Goal: Task Accomplishment & Management: Manage account settings

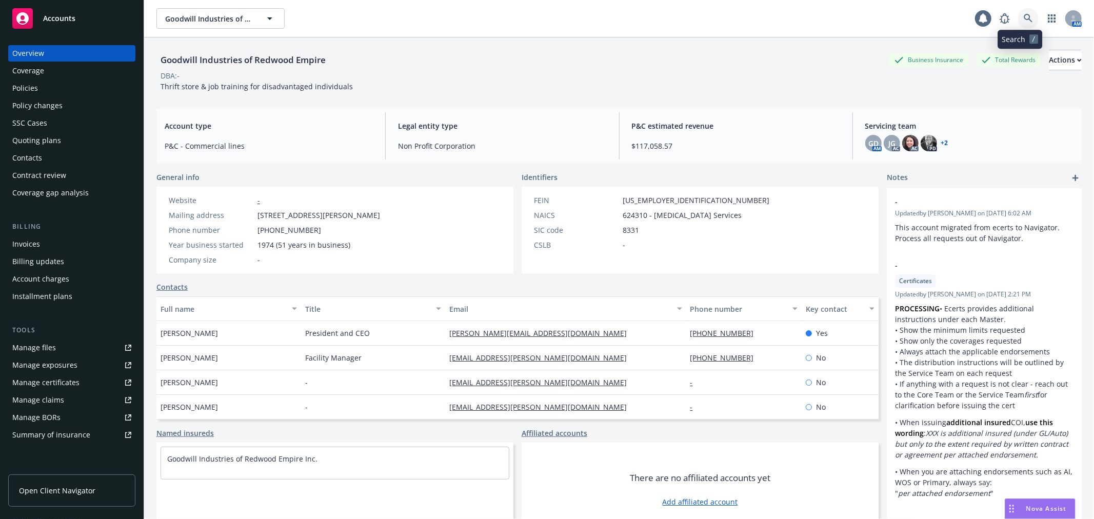
click at [1025, 18] on link at bounding box center [1028, 18] width 21 height 21
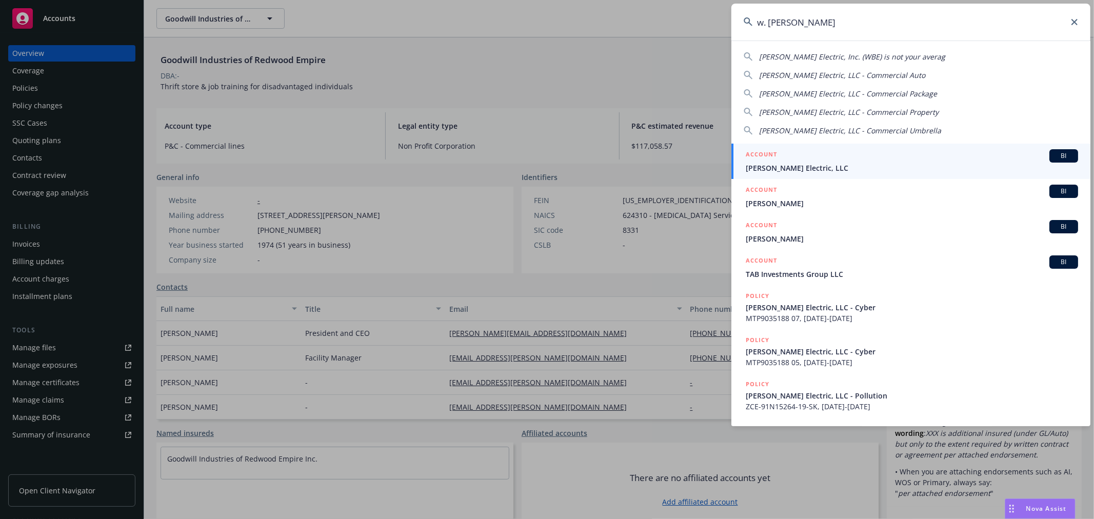
type input "w. brad"
click at [807, 158] on div "ACCOUNT BI" at bounding box center [912, 155] width 332 height 13
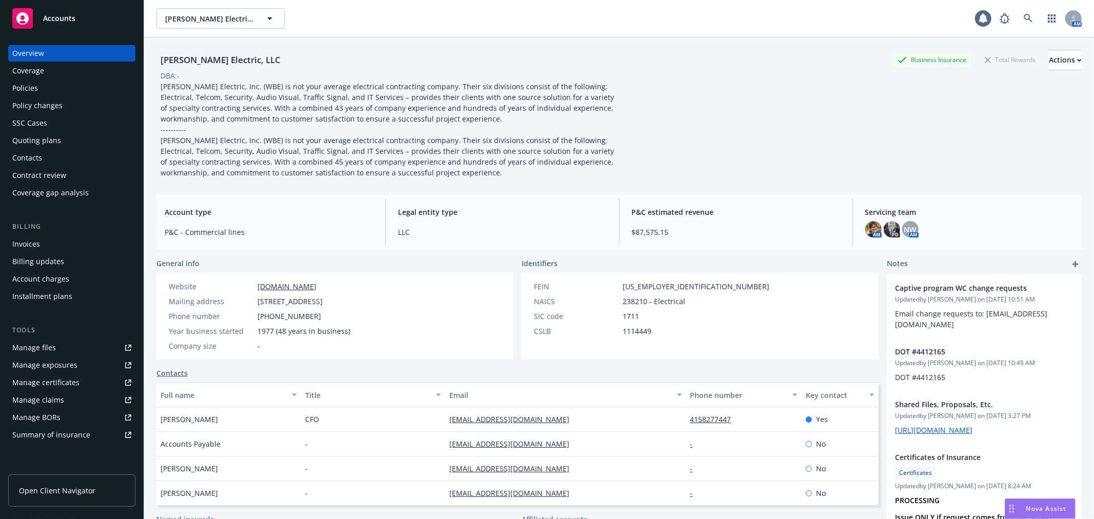
click at [59, 349] on link "Manage files" at bounding box center [71, 348] width 127 height 16
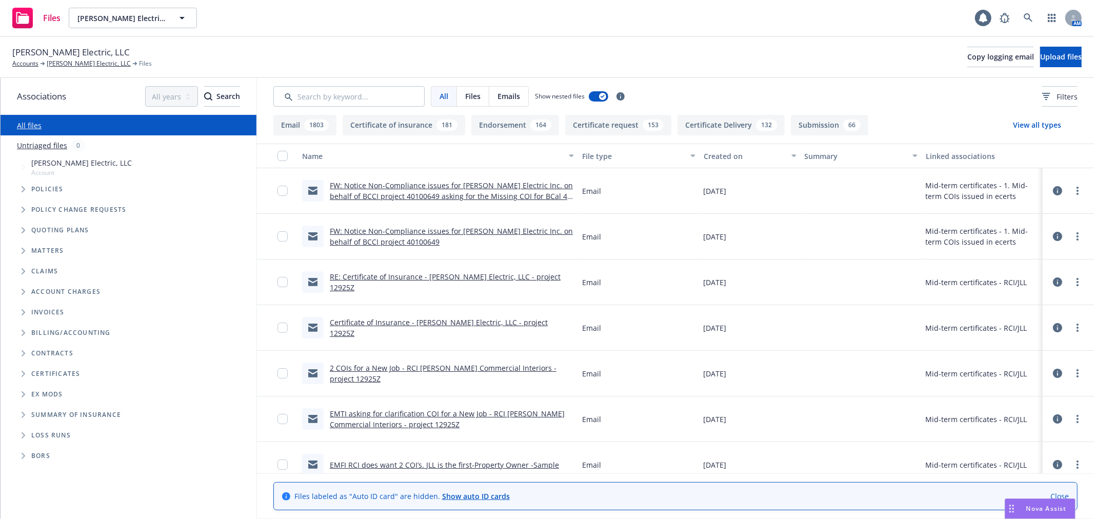
click at [24, 370] on span "Folder Tree Example" at bounding box center [23, 374] width 16 height 16
click at [28, 393] on span "Folder Tree Example" at bounding box center [31, 392] width 16 height 16
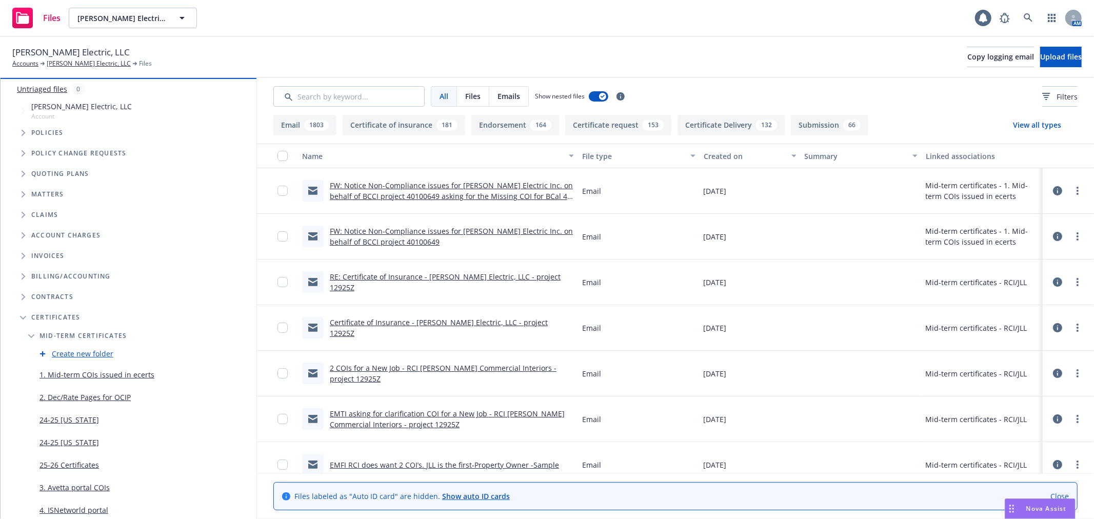
scroll to position [114, 0]
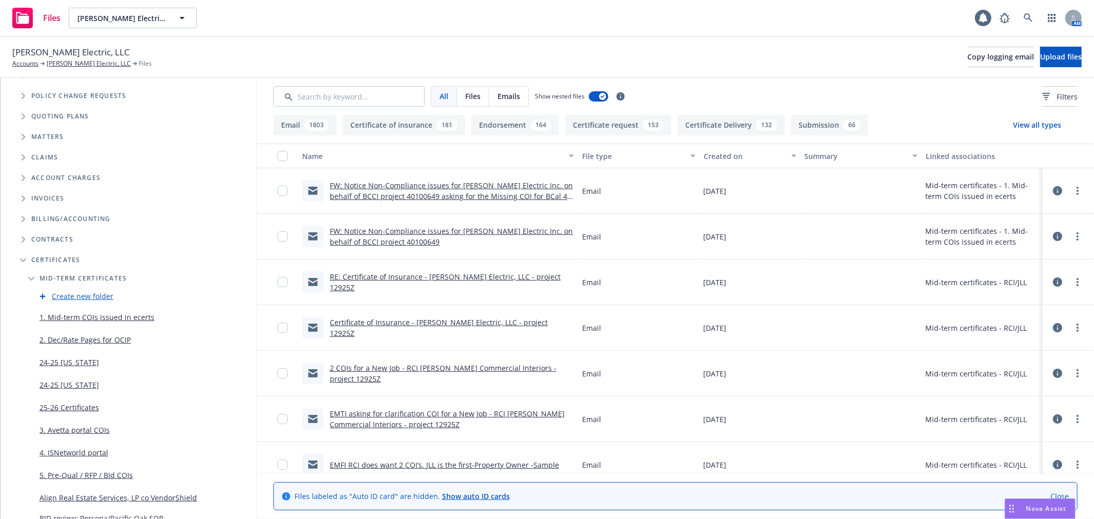
click at [81, 291] on link "Create new folder" at bounding box center [83, 296] width 62 height 11
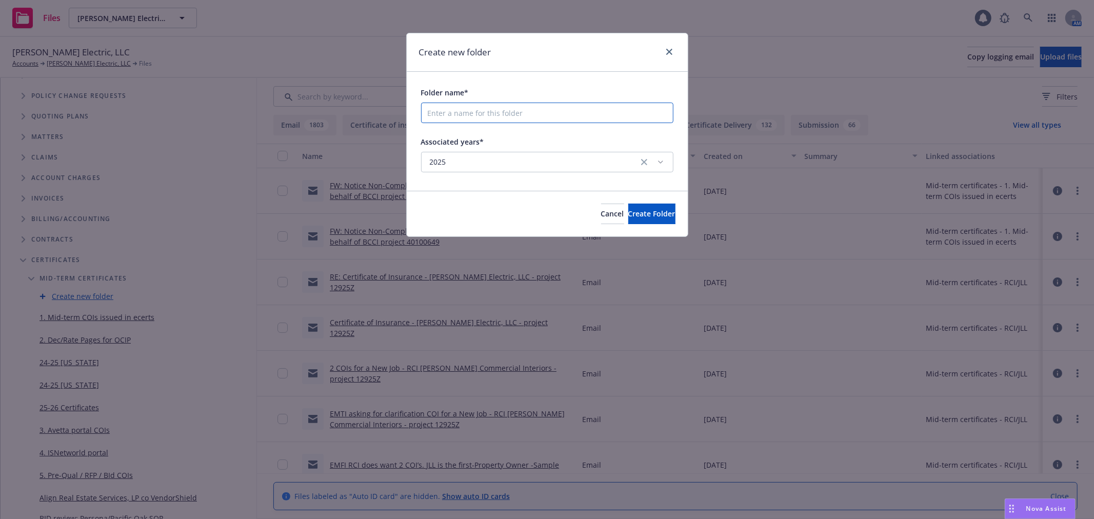
click at [447, 111] on input "Folder name*" at bounding box center [547, 113] width 252 height 21
type input "County of [GEOGRAPHIC_DATA]"
click at [642, 216] on span "Create Folder" at bounding box center [652, 214] width 47 height 10
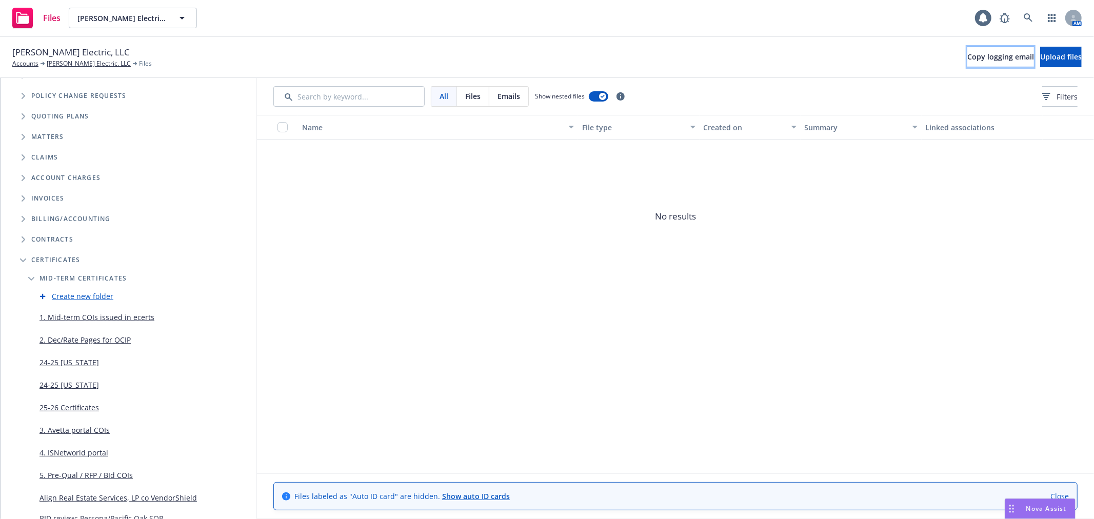
click at [968, 54] on span "Copy logging email" at bounding box center [1001, 57] width 67 height 10
click at [968, 55] on span "Copy logging email" at bounding box center [1001, 57] width 67 height 10
click at [1041, 61] on span "Upload files" at bounding box center [1062, 57] width 42 height 10
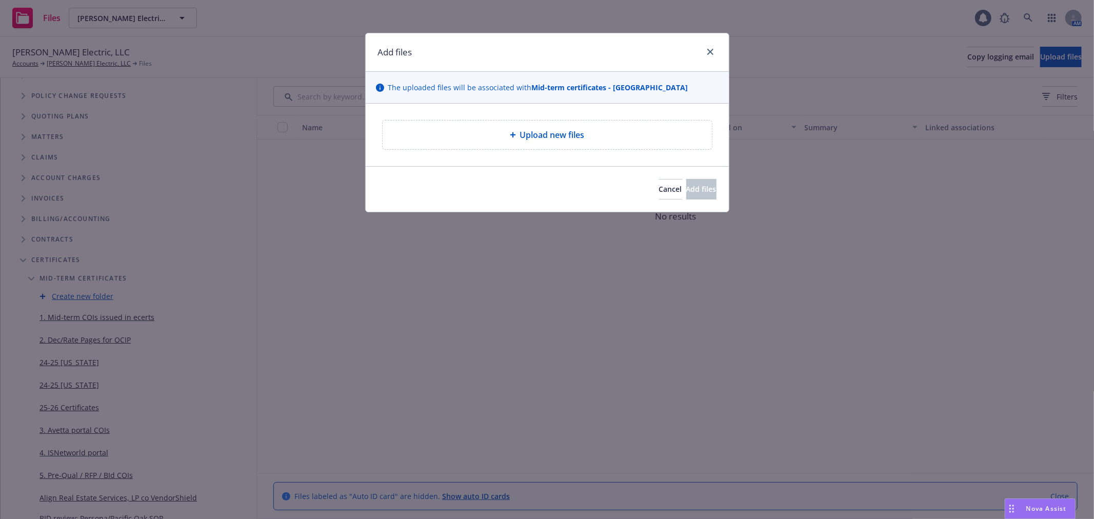
click at [588, 131] on div "Upload new files" at bounding box center [547, 135] width 313 height 12
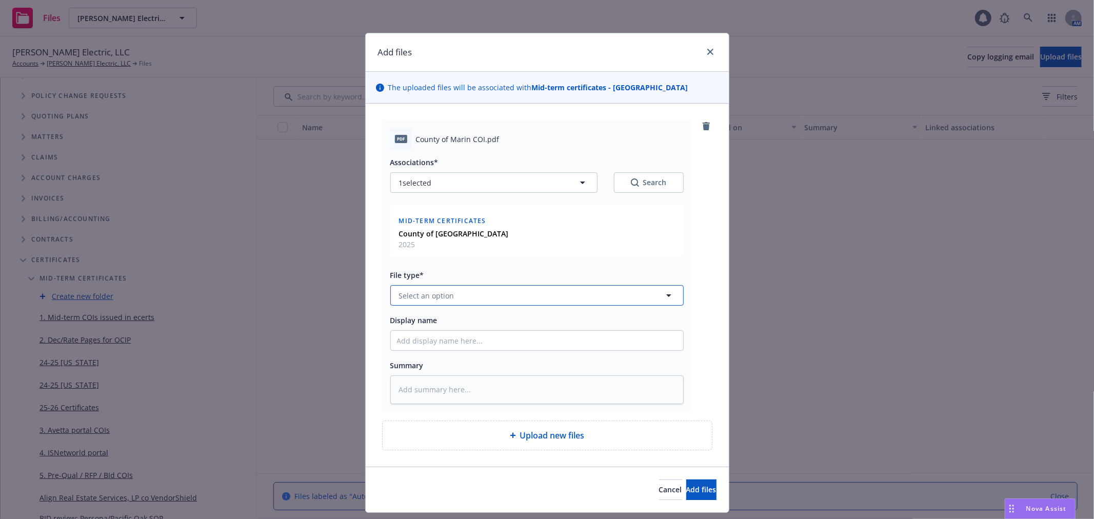
click at [433, 293] on span "Select an option" at bounding box center [426, 295] width 55 height 11
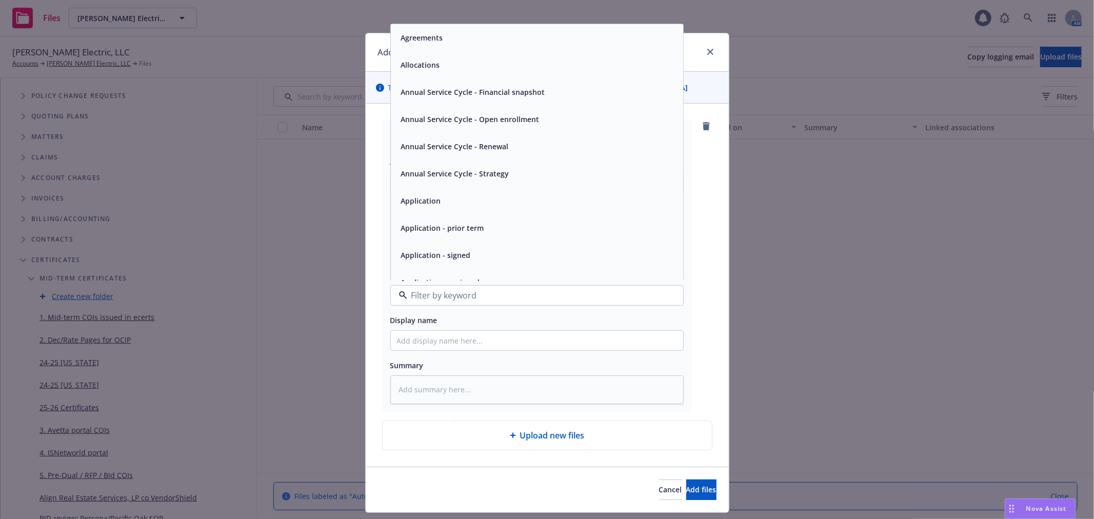
type input "e"
type input "cert"
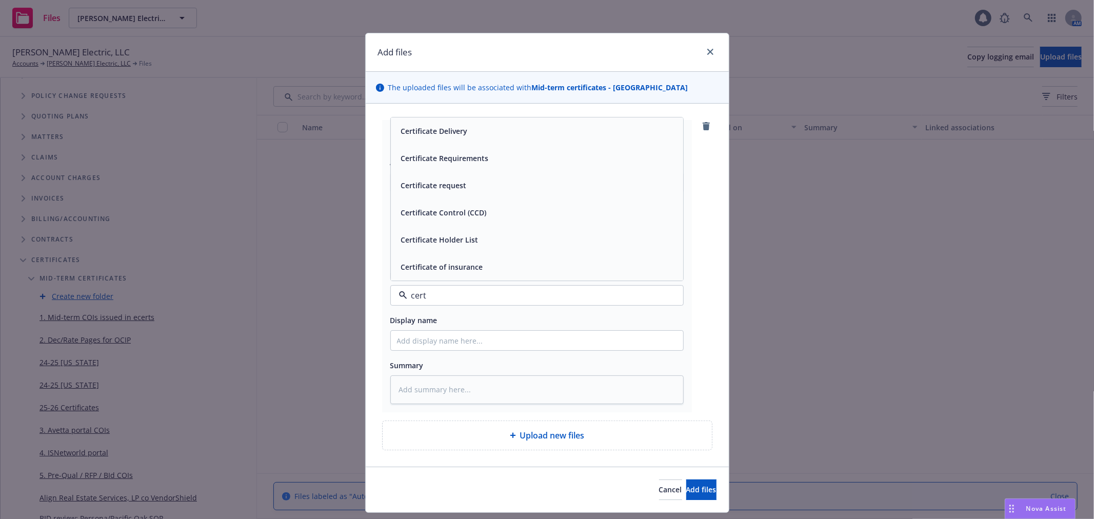
click at [507, 265] on div "Certificate of insurance" at bounding box center [537, 267] width 280 height 15
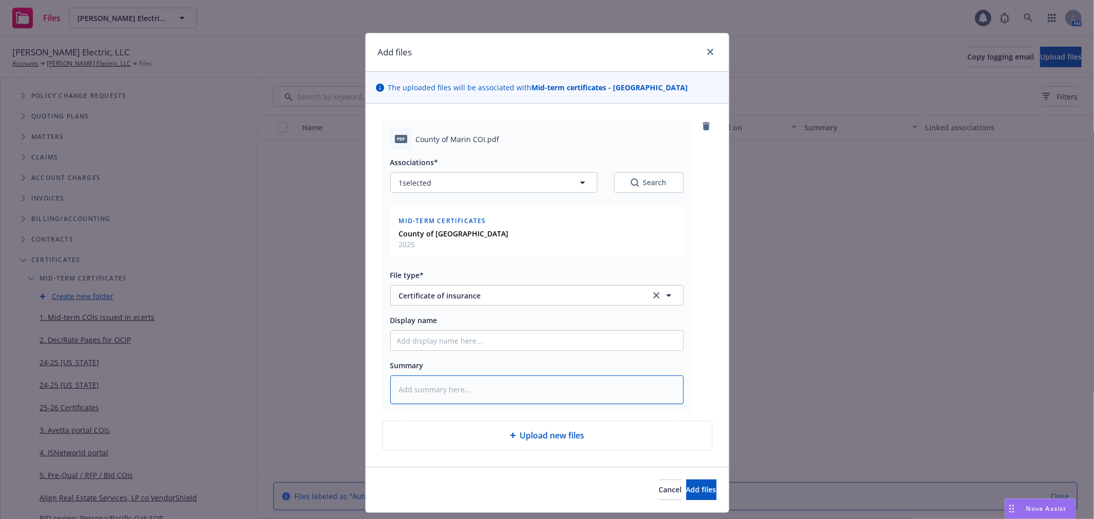
click at [445, 390] on textarea at bounding box center [536, 390] width 293 height 28
type textarea "x"
type textarea "e"
type textarea "x"
type textarea "ev"
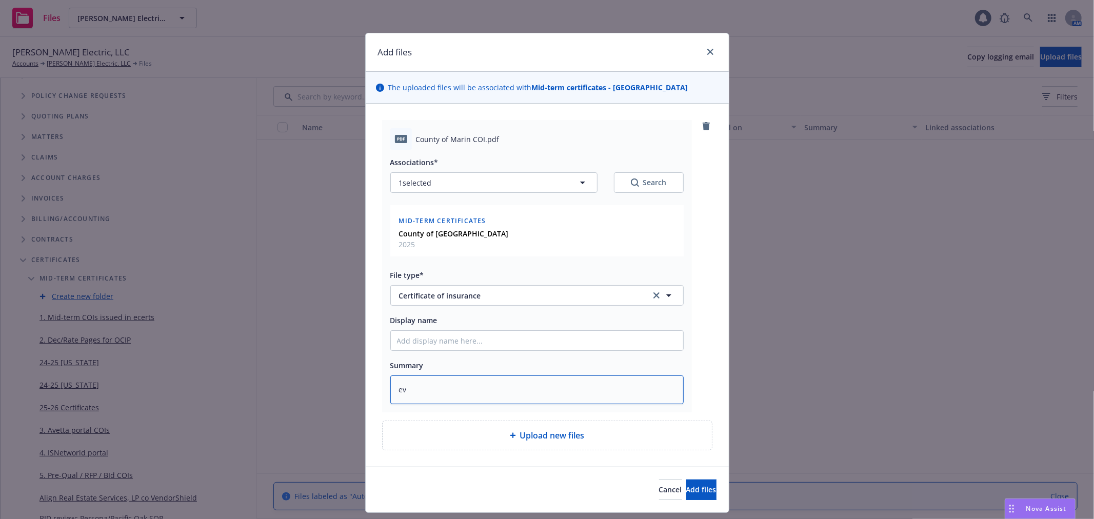
type textarea "x"
type textarea "evi"
type textarea "x"
type textarea "evid"
type textarea "x"
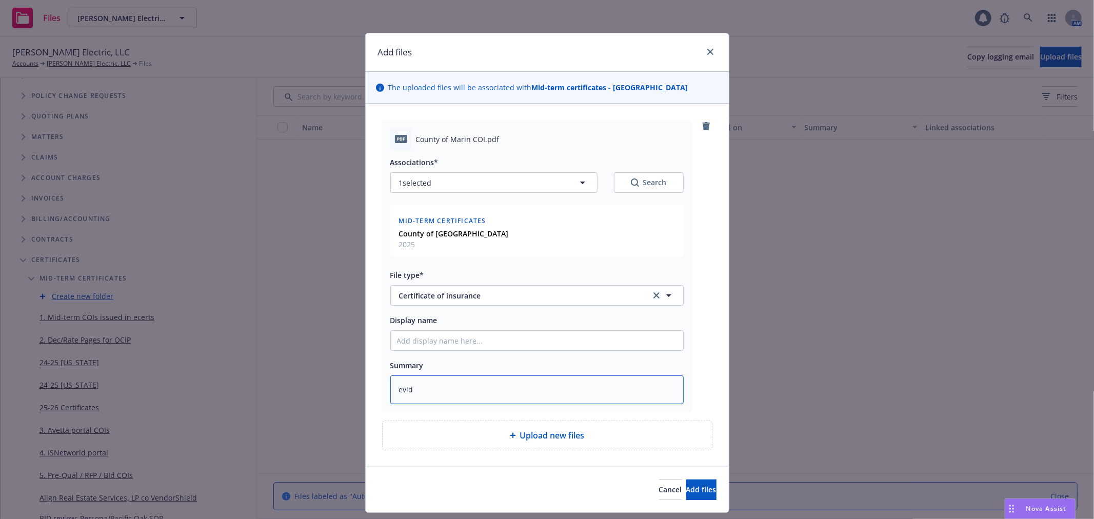
type textarea "evide"
type textarea "x"
type textarea "eviden"
type textarea "x"
type textarea "evidenc"
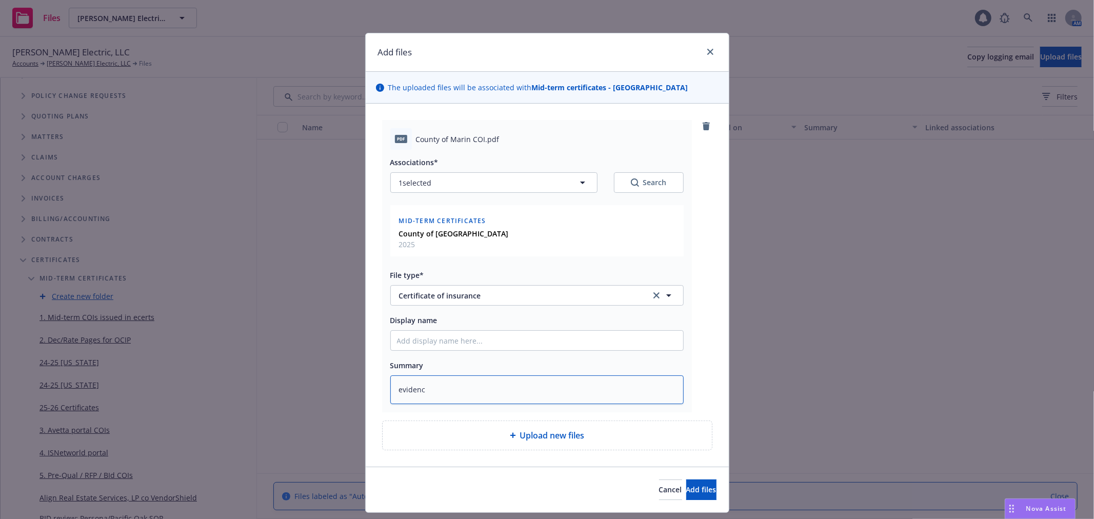
type textarea "x"
type textarea "evidence"
type textarea "x"
type textarea "evidence"
type textarea "x"
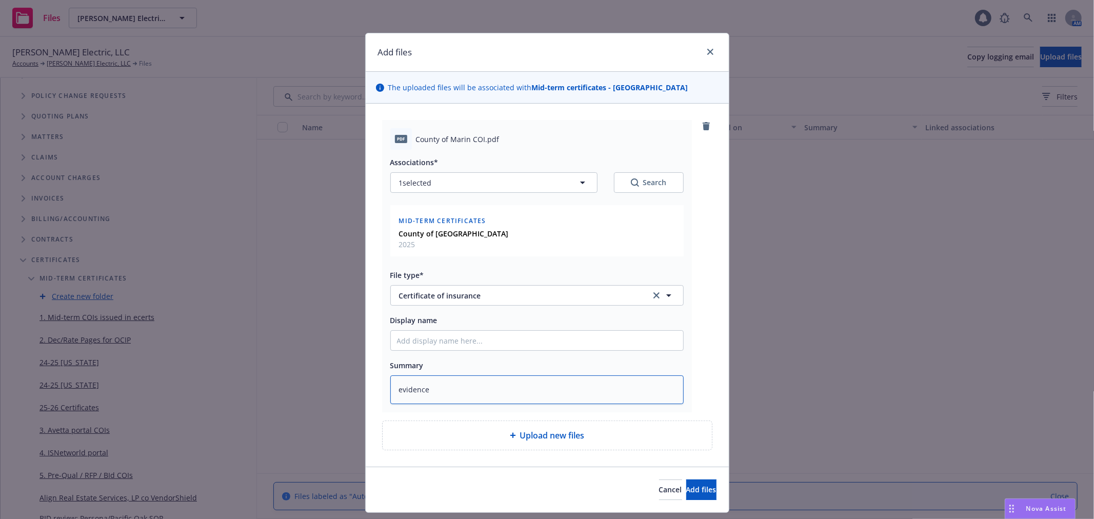
type textarea "evidence o"
type textarea "x"
type textarea "evidence on"
type textarea "x"
type textarea "evidence onlu"
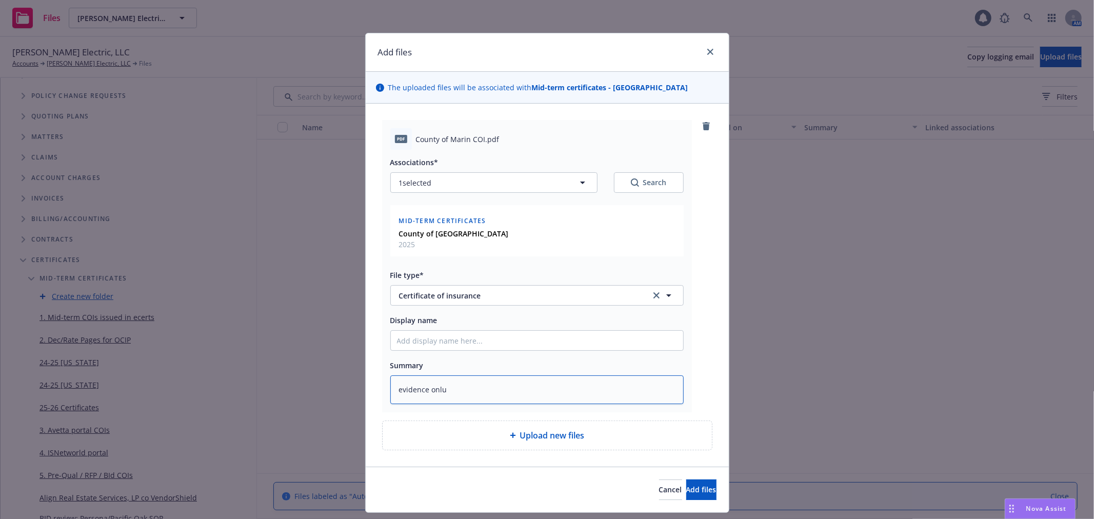
type textarea "x"
type textarea "evidence onluy"
type textarea "x"
type textarea "evidence onlu"
type textarea "x"
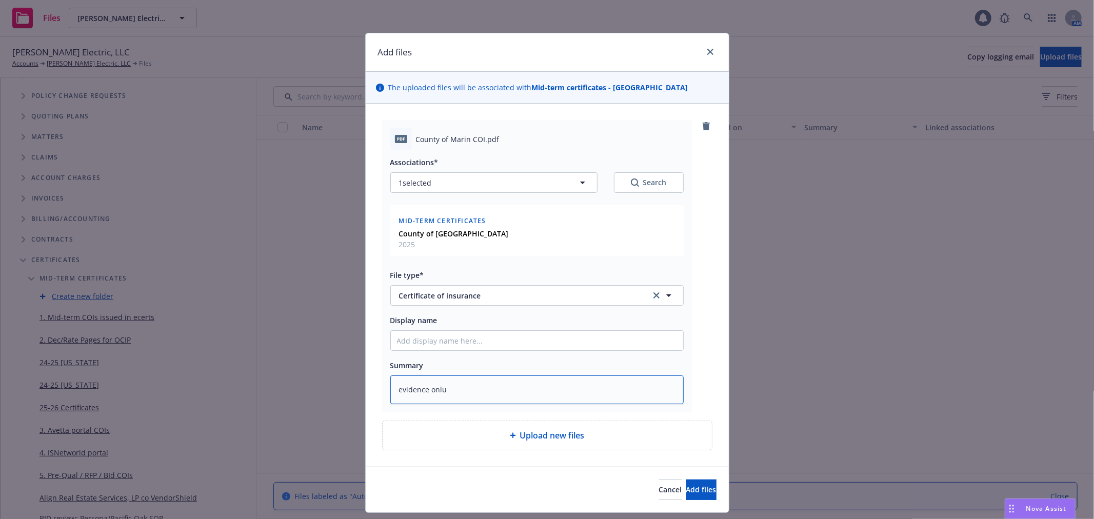
type textarea "evidence onl"
type textarea "x"
type textarea "evidence only"
type textarea "x"
type textarea "evidence only,"
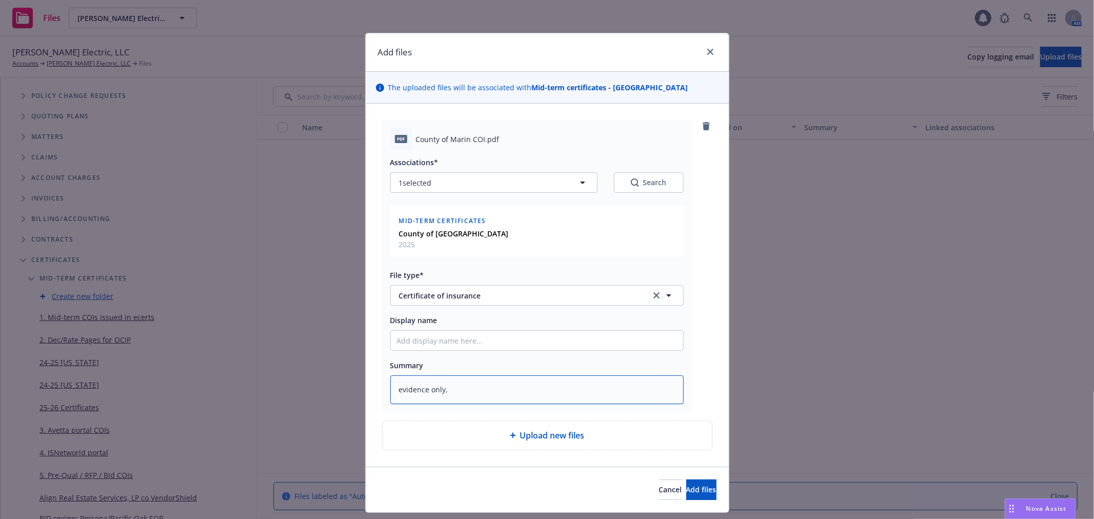
type textarea "x"
type textarea "evidence only,"
type textarea "x"
type textarea "evidence only, i"
type textarea "x"
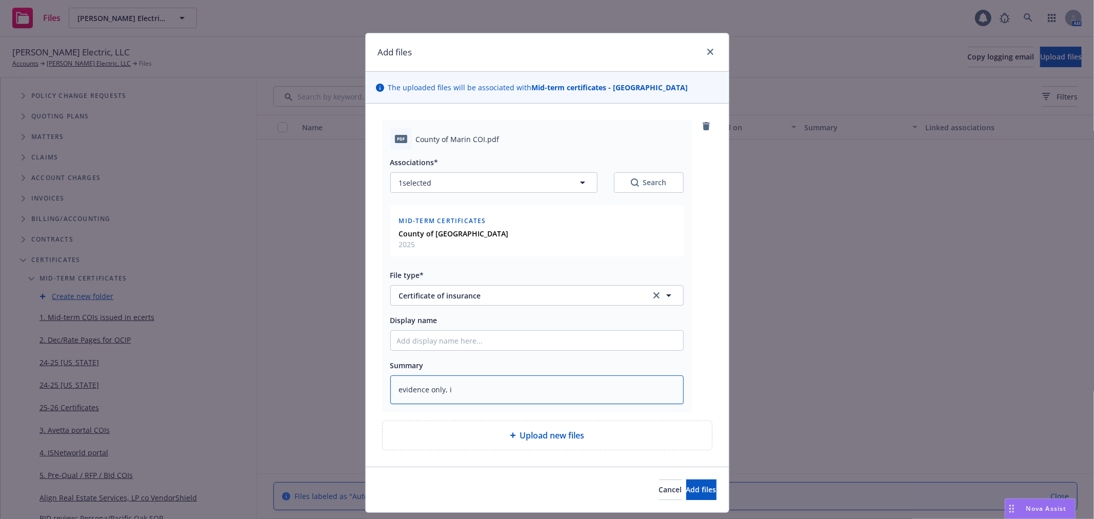
type textarea "evidence only, is"
type textarea "x"
type textarea "evidence only, iss"
type textarea "x"
type textarea "evidence only, issu"
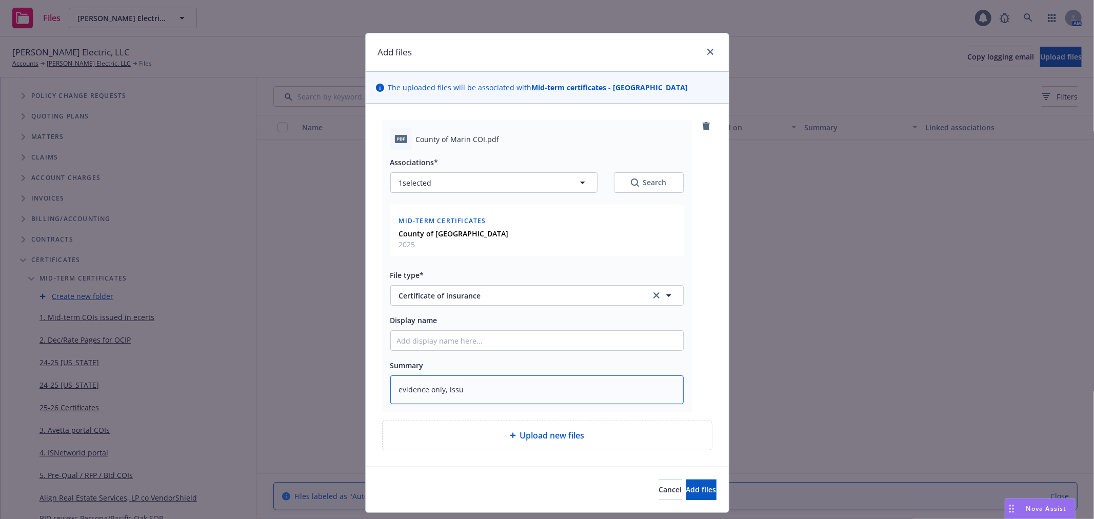
type textarea "x"
type textarea "evidence only, issue"
type textarea "x"
type textarea "evidence only, issued"
type textarea "x"
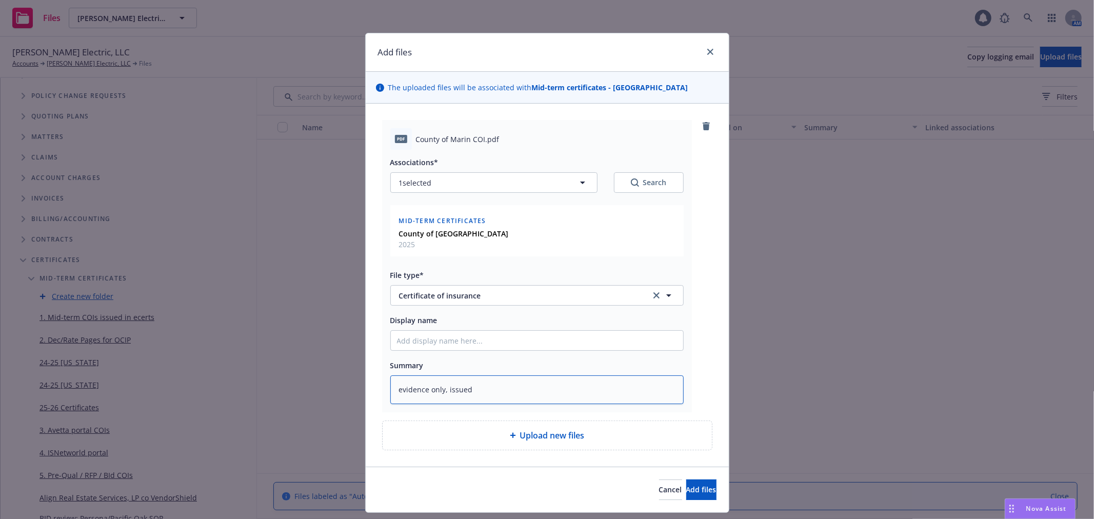
type textarea "evidence only, issued i"
type textarea "x"
type textarea "evidence only, issued in"
type textarea "x"
type textarea "evidence only, issued in"
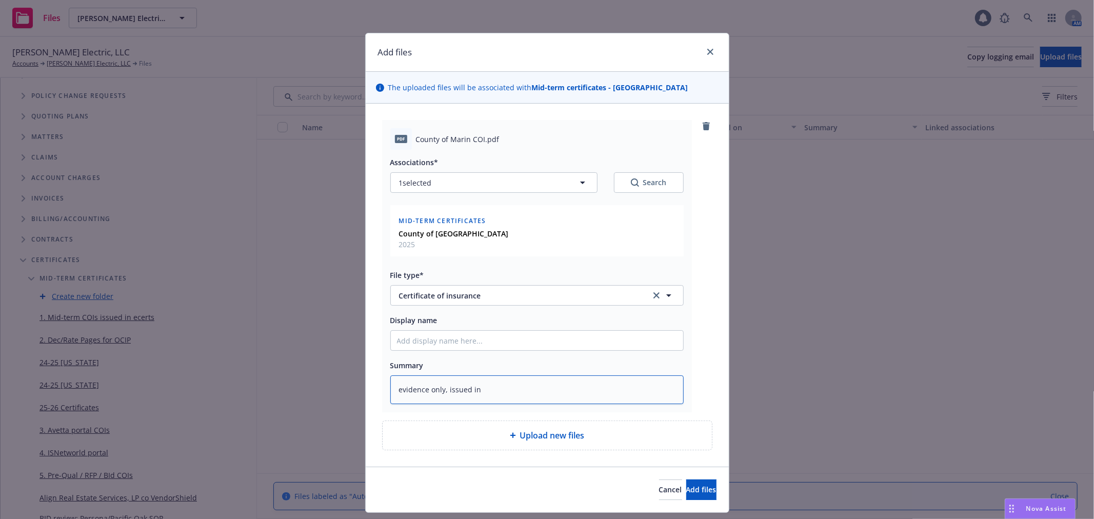
type textarea "x"
type textarea "evidence only, issued in e"
type textarea "x"
type textarea "evidence only, issued in ec"
type textarea "x"
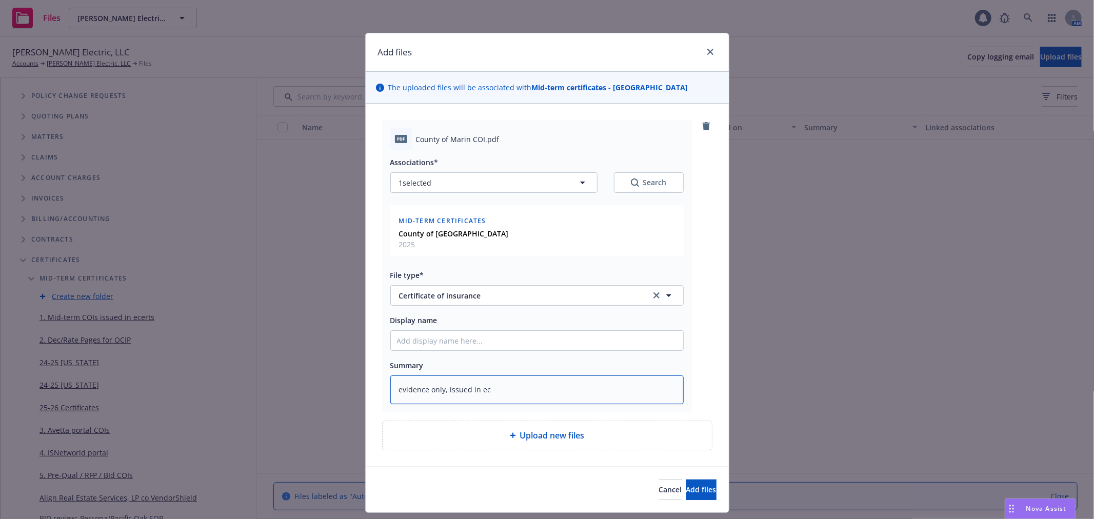
type textarea "evidence only, issued in ece"
type textarea "x"
type textarea "evidence only, issued in ecer"
type textarea "x"
type textarea "evidence only, issued in ecert"
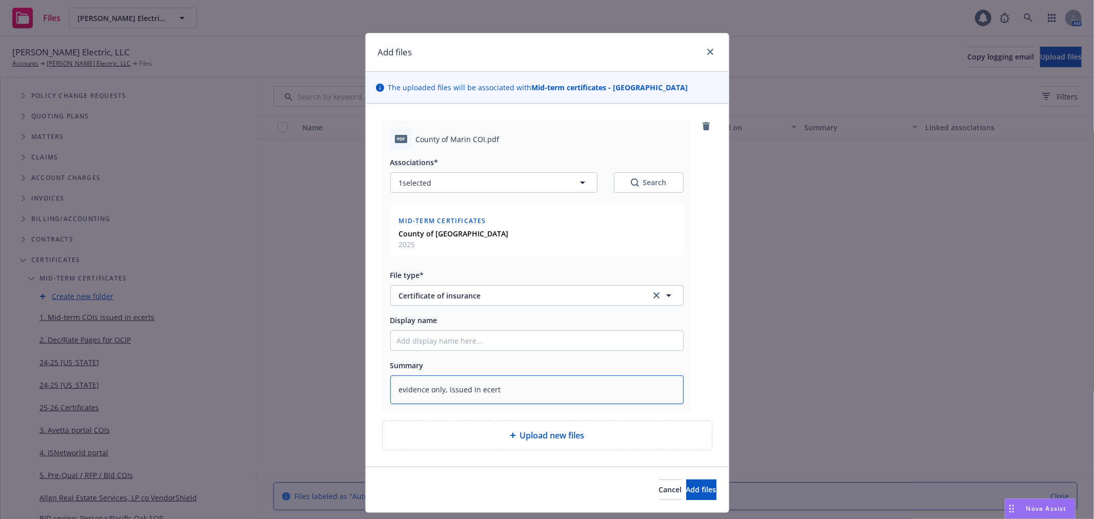
type textarea "x"
type textarea "evidence only, issued in ecerts"
click at [689, 491] on span "Add files" at bounding box center [702, 490] width 30 height 10
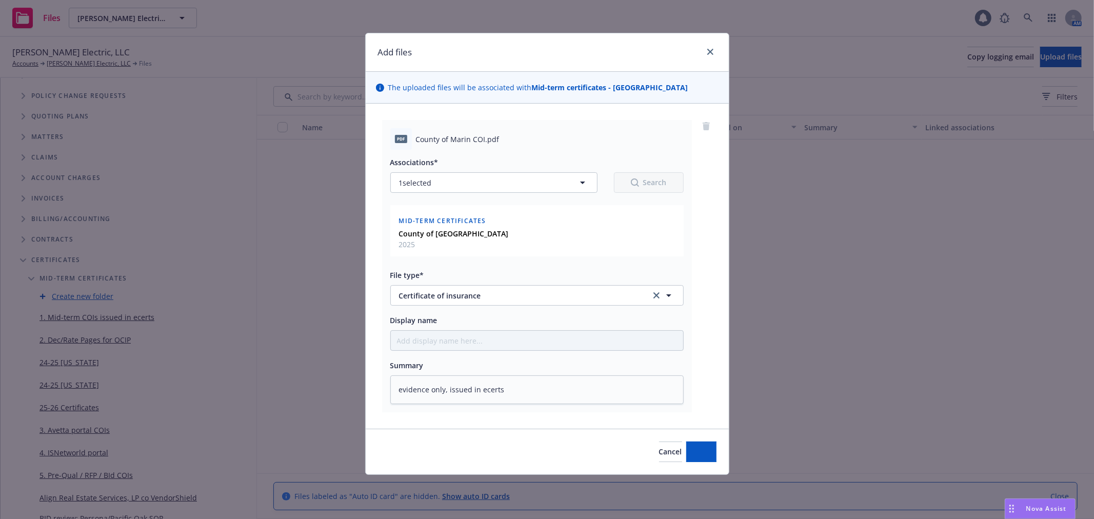
type textarea "x"
